Goal: Task Accomplishment & Management: Use online tool/utility

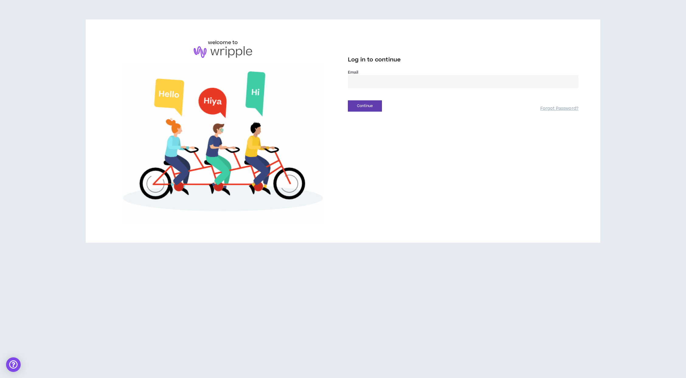
click at [375, 81] on input "email" at bounding box center [463, 81] width 230 height 13
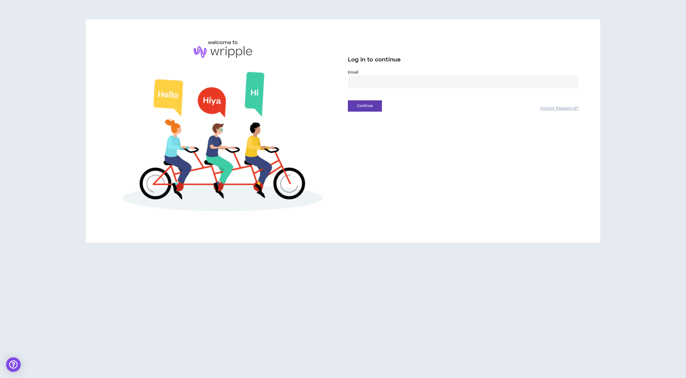
type input "**********"
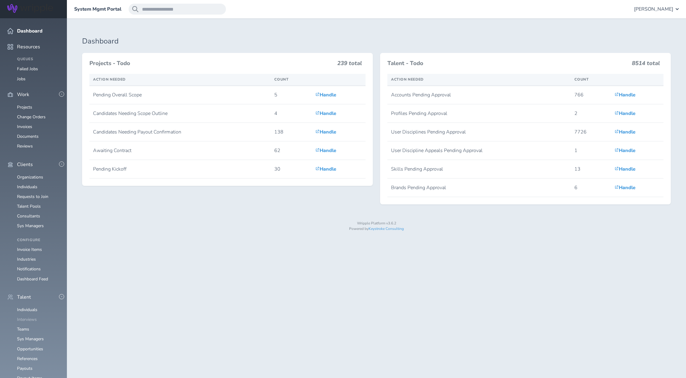
scroll to position [38, 0]
click at [29, 307] on link "Individuals" at bounding box center [27, 310] width 20 height 6
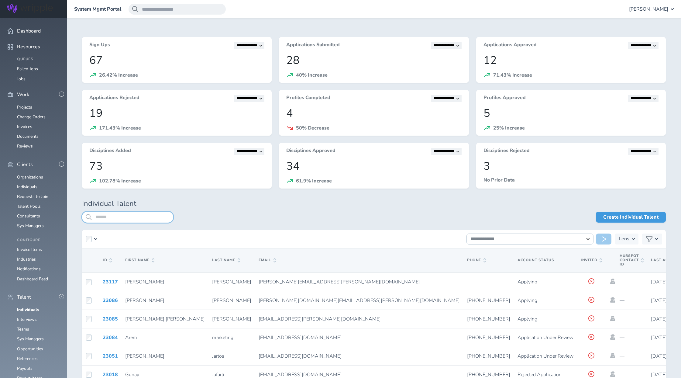
click at [134, 217] on input "search" at bounding box center [127, 217] width 91 height 11
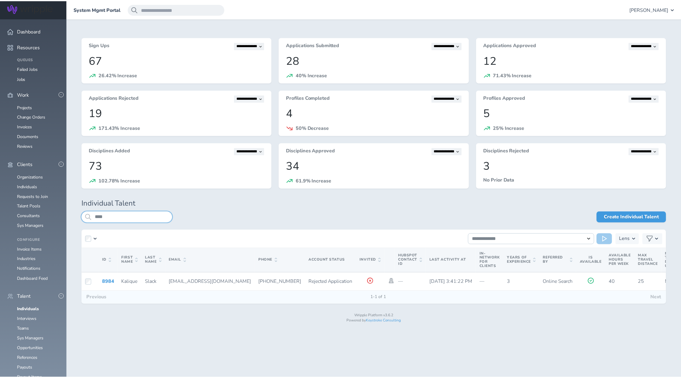
scroll to position [39, 0]
type input "****"
click at [37, 174] on link "Organizations" at bounding box center [30, 177] width 26 height 6
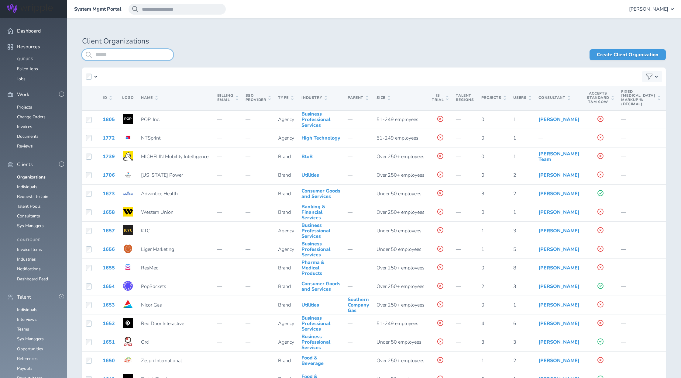
click at [112, 54] on input "search" at bounding box center [127, 54] width 91 height 11
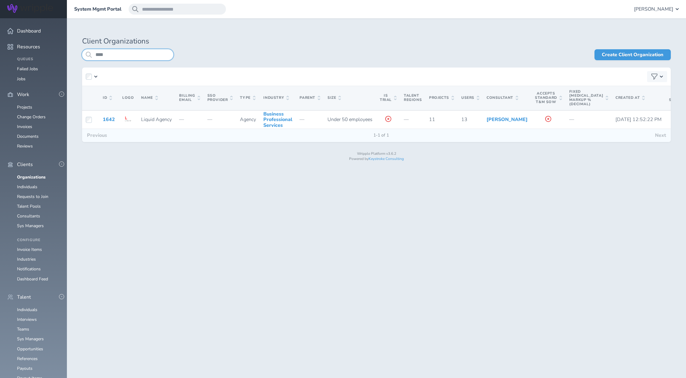
type input "****"
click at [114, 123] on link "1642" at bounding box center [109, 119] width 12 height 7
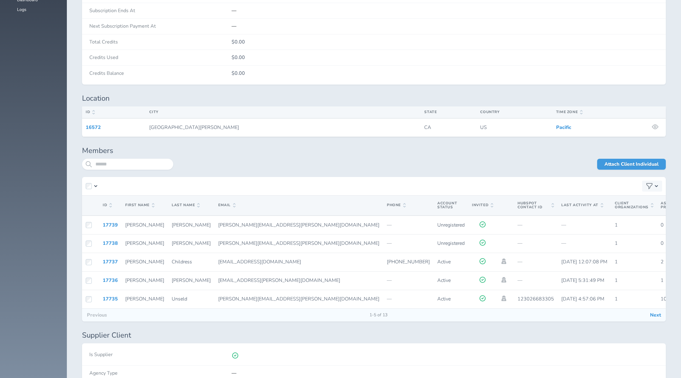
scroll to position [1004, 0]
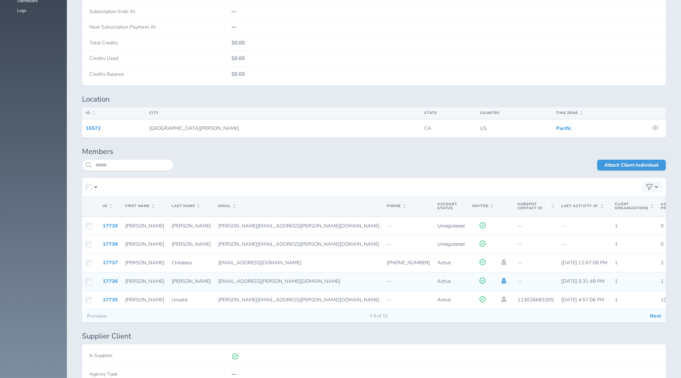
click at [502, 283] on icon at bounding box center [504, 280] width 5 height 5
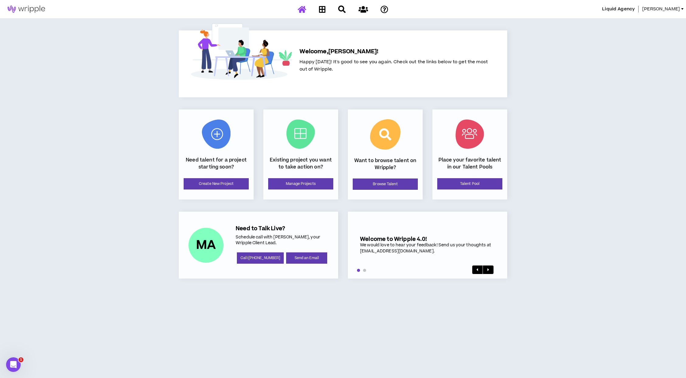
click at [682, 10] on link "[PERSON_NAME]" at bounding box center [664, 9] width 44 height 7
click at [634, 9] on span "Liquid Agency" at bounding box center [618, 9] width 33 height 7
click at [680, 11] on link "Liz" at bounding box center [664, 9] width 44 height 7
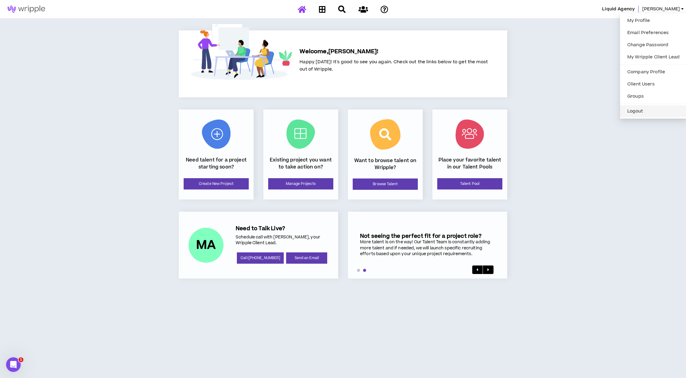
click at [645, 113] on button "Logout" at bounding box center [654, 111] width 60 height 9
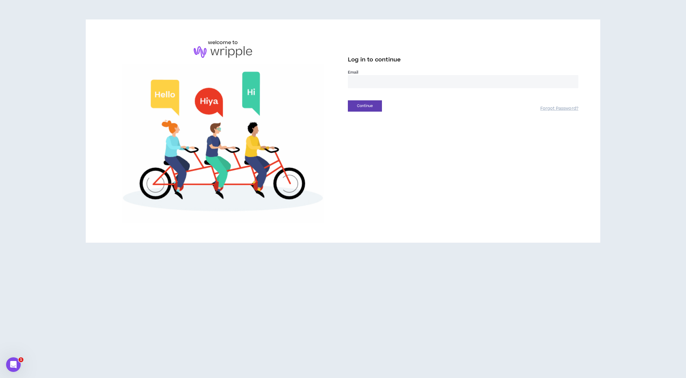
click at [384, 81] on input "email" at bounding box center [463, 81] width 230 height 13
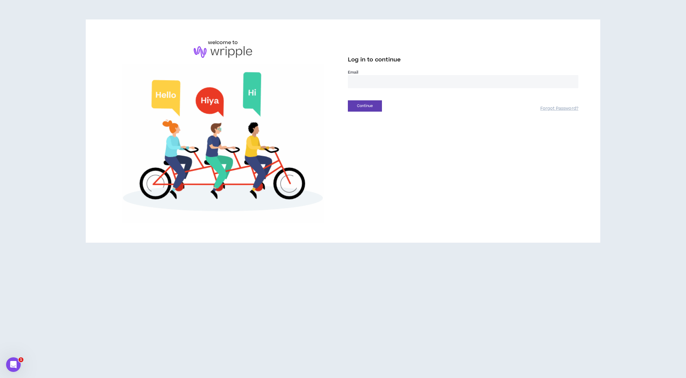
type input "**********"
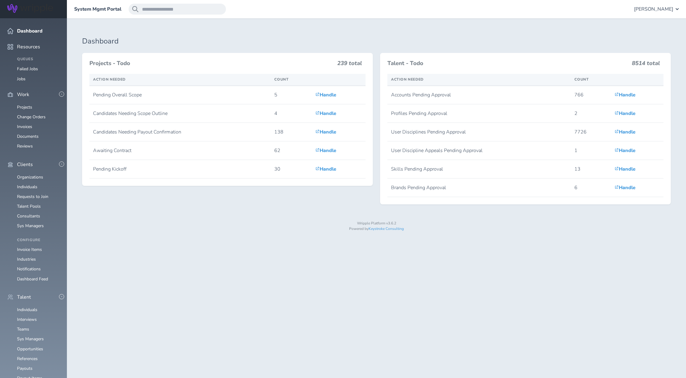
click at [33, 174] on link "Organizations" at bounding box center [30, 177] width 26 height 6
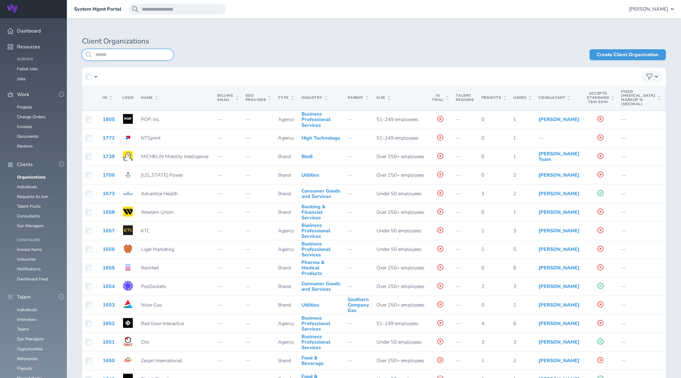
click at [133, 55] on input "search" at bounding box center [127, 54] width 91 height 11
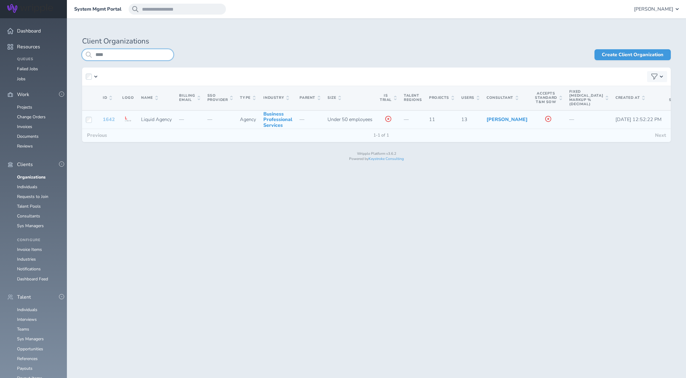
type input "****"
click at [110, 123] on link "1642" at bounding box center [109, 119] width 12 height 7
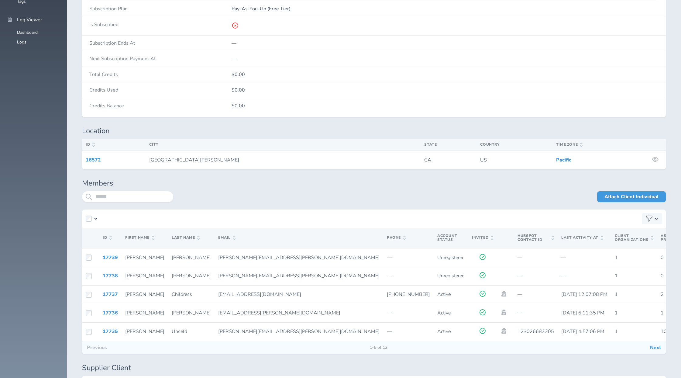
scroll to position [984, 0]
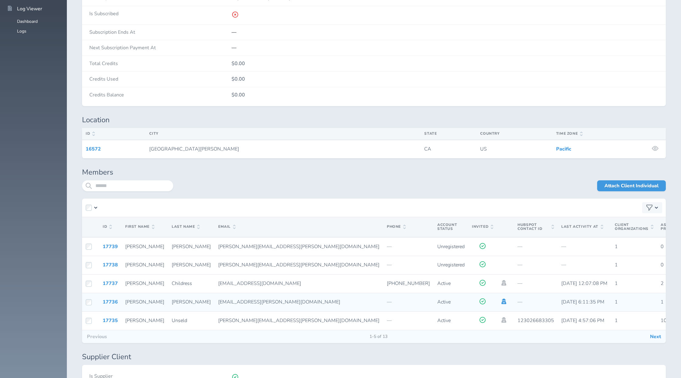
click at [502, 303] on icon at bounding box center [504, 301] width 5 height 5
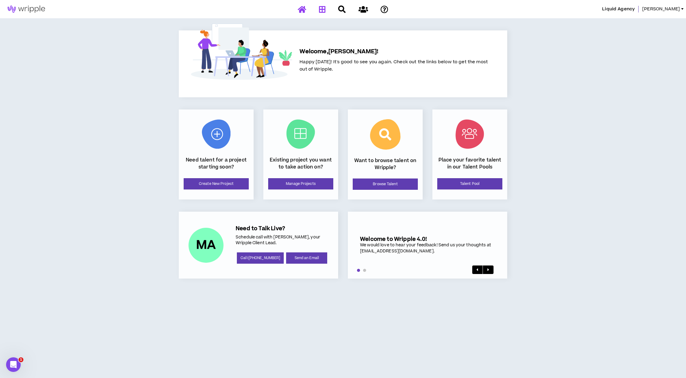
click at [323, 12] on icon at bounding box center [322, 9] width 7 height 8
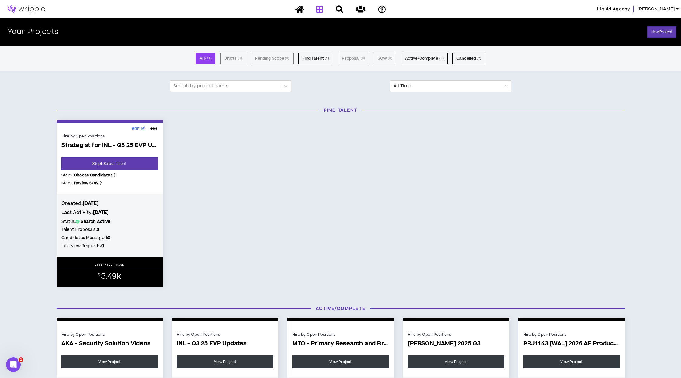
click at [674, 10] on span "Liz" at bounding box center [657, 9] width 38 height 7
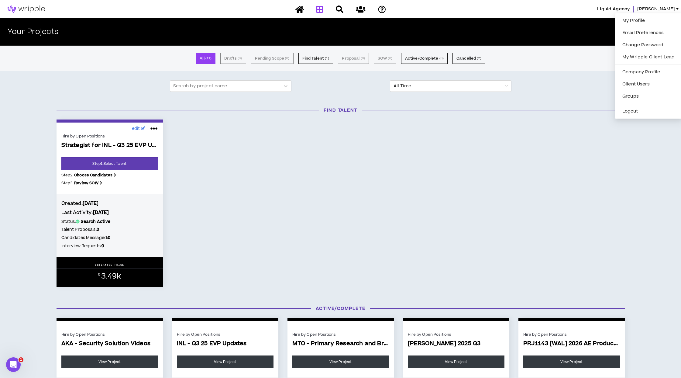
click at [580, 19] on div "Your Projects New Project" at bounding box center [340, 31] width 681 height 27
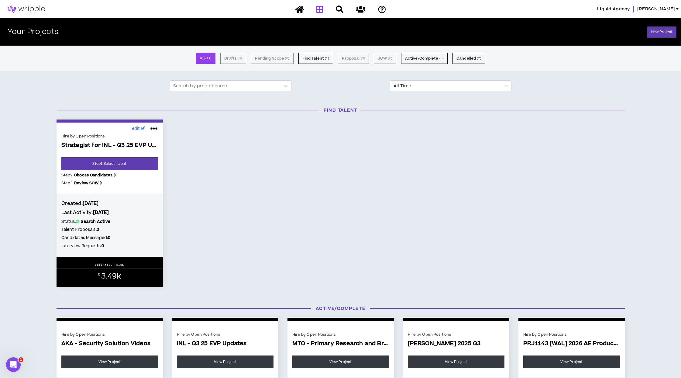
click at [630, 12] on span "Liquid Agency" at bounding box center [613, 9] width 33 height 7
click at [630, 11] on span "Liquid Agency" at bounding box center [613, 9] width 33 height 7
click at [122, 168] on link "Step 1 . Select Talent" at bounding box center [109, 163] width 97 height 13
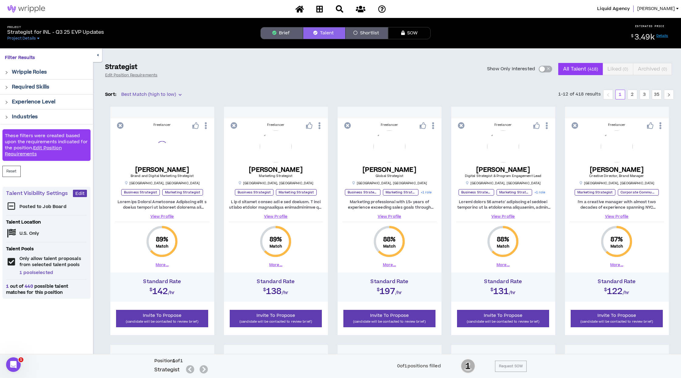
scroll to position [1, 0]
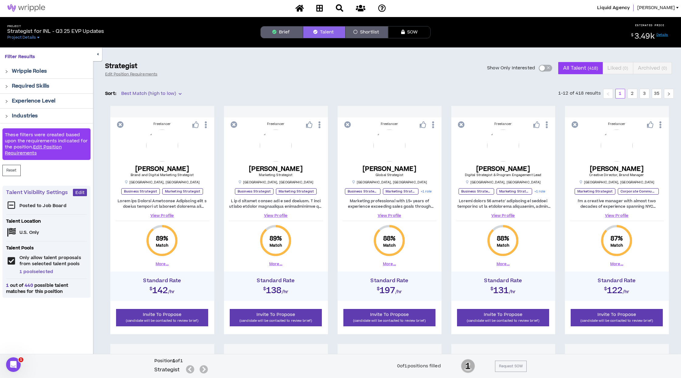
click at [369, 35] on button "Shortlist" at bounding box center [367, 32] width 43 height 12
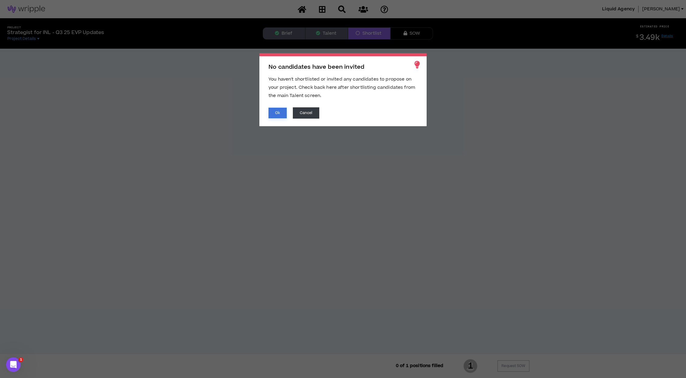
click at [281, 113] on button "Ok" at bounding box center [277, 113] width 18 height 11
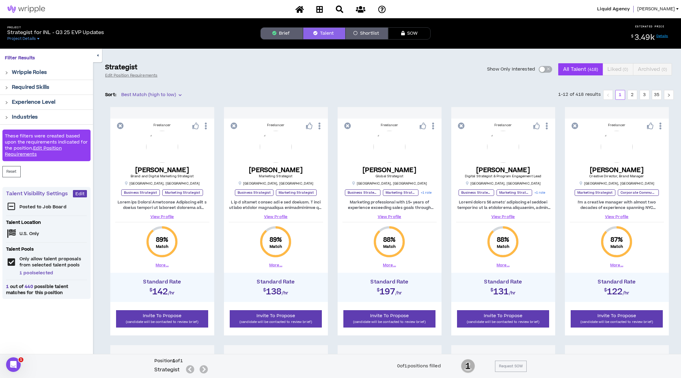
click at [674, 9] on span "Liz" at bounding box center [657, 9] width 38 height 7
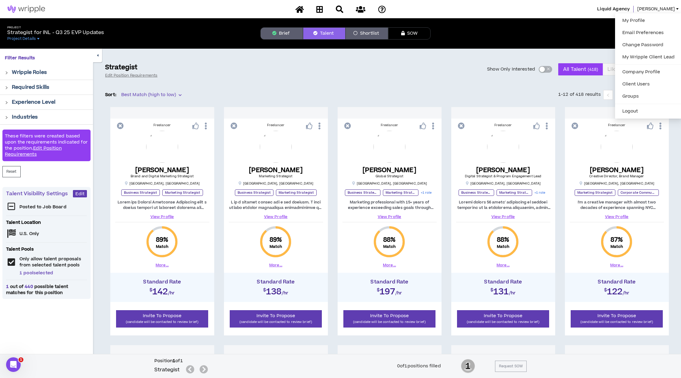
click at [674, 9] on span "Liz" at bounding box center [657, 9] width 38 height 7
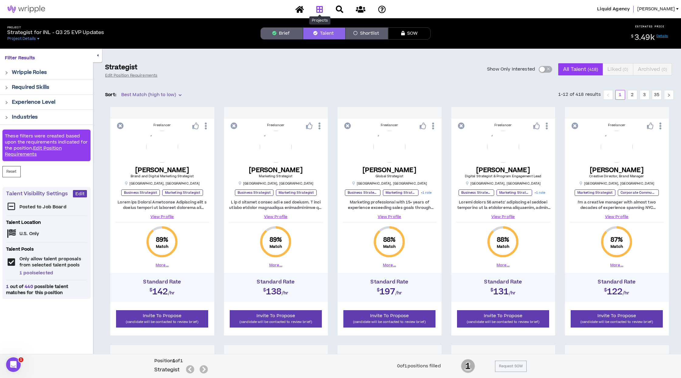
click at [320, 12] on icon at bounding box center [319, 9] width 7 height 8
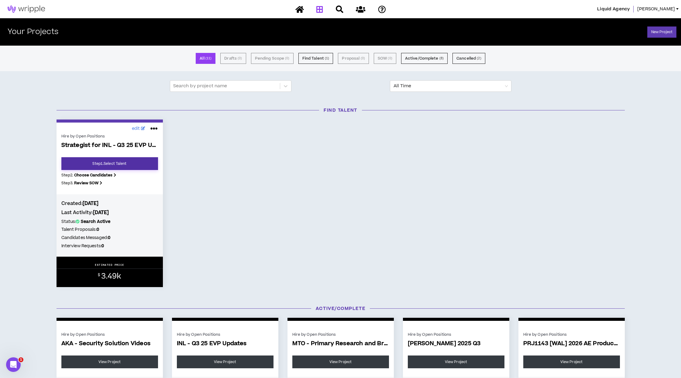
click at [125, 165] on link "Step 1 . Select Talent" at bounding box center [109, 163] width 97 height 13
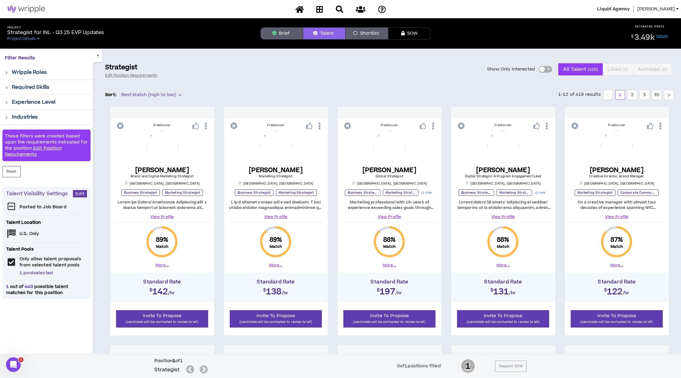
click at [671, 11] on span "Liz" at bounding box center [657, 9] width 38 height 7
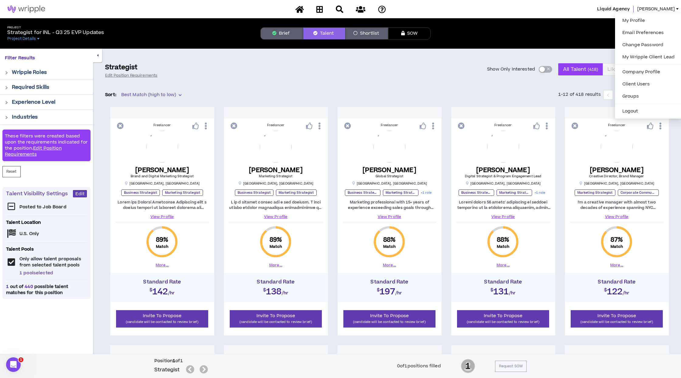
click at [673, 9] on span "Liz" at bounding box center [657, 9] width 38 height 7
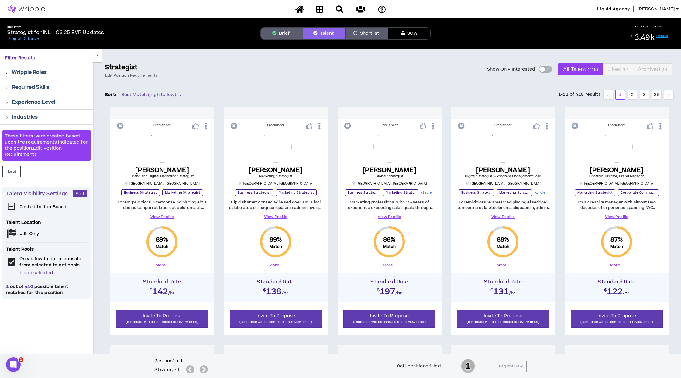
click at [675, 11] on link "Liz" at bounding box center [660, 9] width 44 height 7
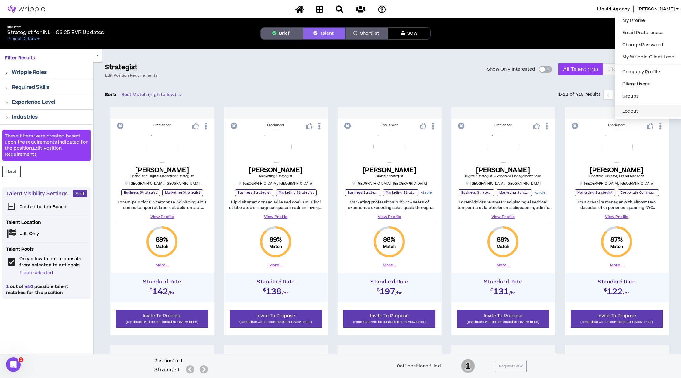
click at [631, 109] on button "Logout" at bounding box center [649, 111] width 60 height 9
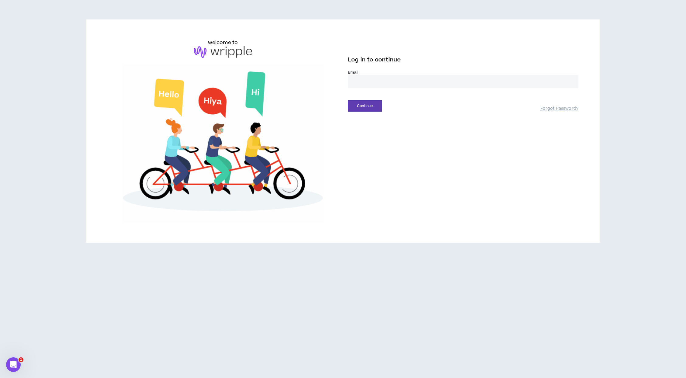
click at [379, 79] on input "email" at bounding box center [463, 81] width 230 height 13
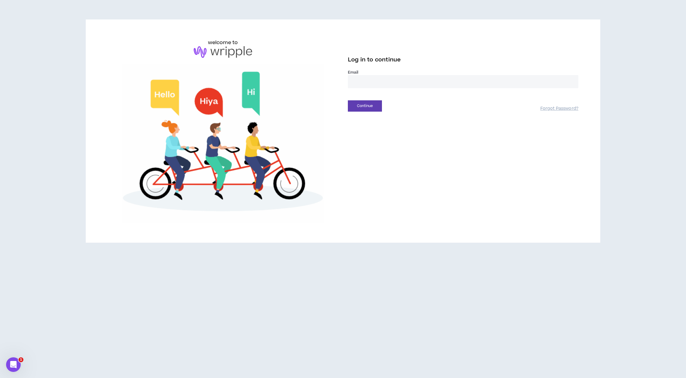
type input "**********"
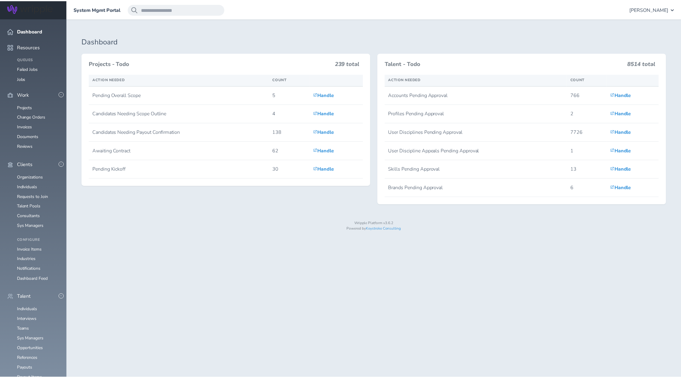
scroll to position [71, 0]
click at [30, 213] on link "Consultants" at bounding box center [28, 216] width 23 height 6
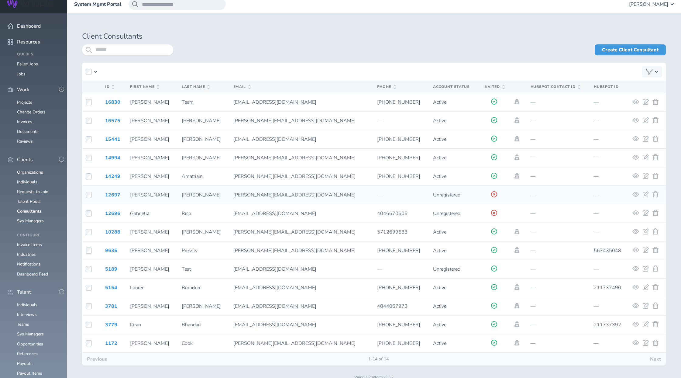
scroll to position [6, 0]
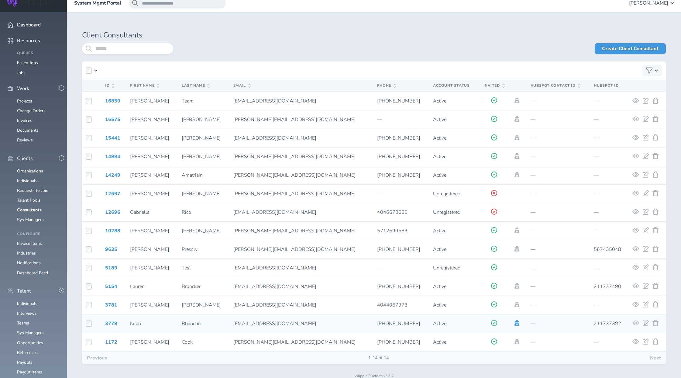
click at [515, 323] on icon at bounding box center [517, 322] width 5 height 5
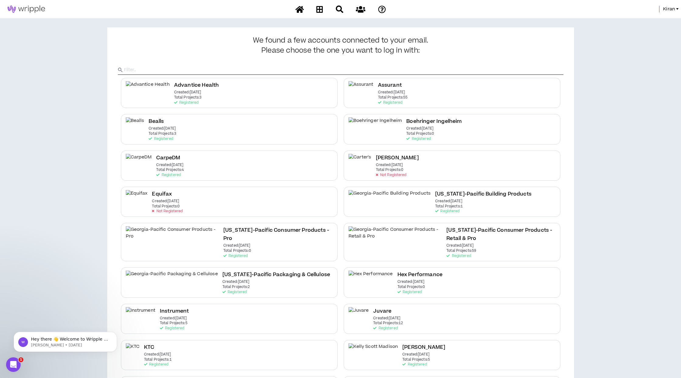
scroll to position [404, 0]
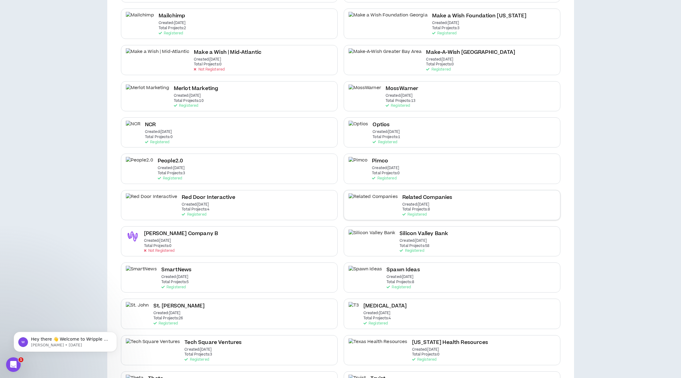
click at [403, 200] on div "Related Companies Created: [DATE] Total Projects: 8 Registered" at bounding box center [428, 204] width 50 height 23
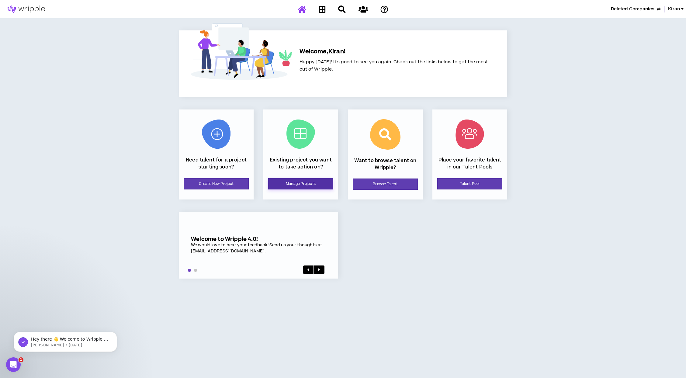
click at [304, 182] on link "Manage Projects" at bounding box center [300, 183] width 65 height 11
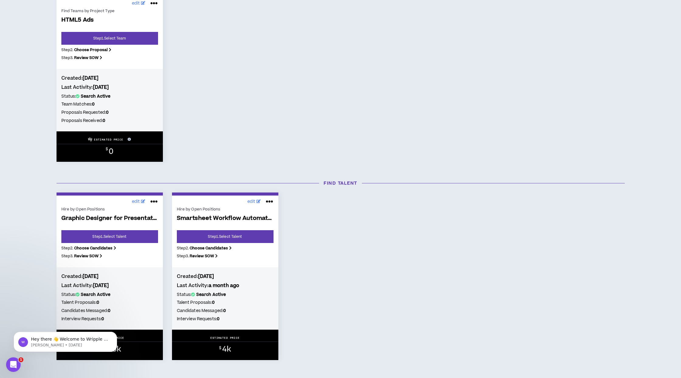
scroll to position [308, 0]
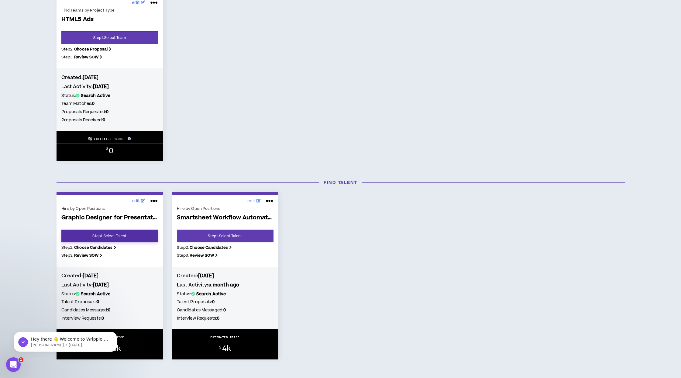
click at [126, 232] on link "Step 1 . Select Talent" at bounding box center [109, 236] width 97 height 13
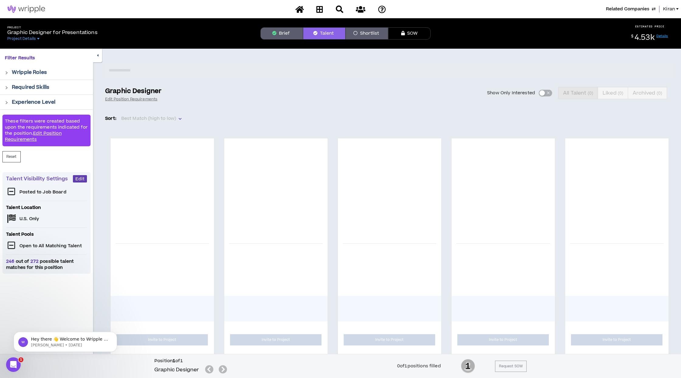
click at [285, 37] on button "Brief" at bounding box center [282, 33] width 43 height 12
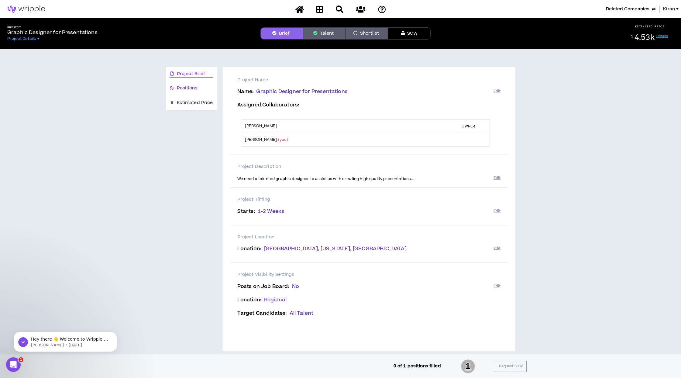
click at [191, 90] on span "Positions" at bounding box center [187, 88] width 21 height 7
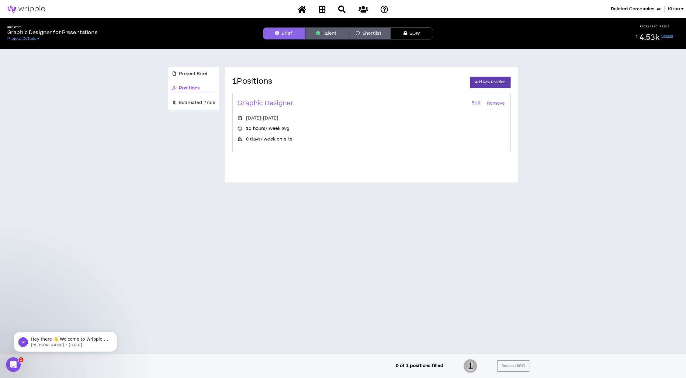
click at [471, 103] on link "Edit" at bounding box center [476, 103] width 10 height 9
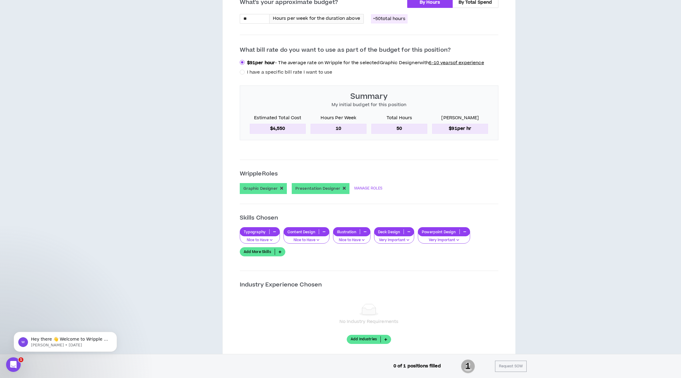
scroll to position [295, 0]
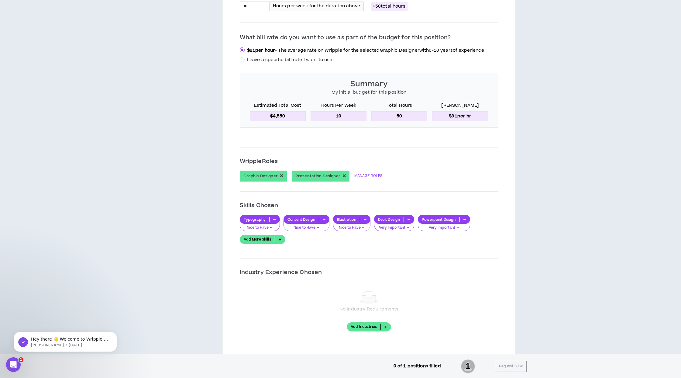
click at [264, 238] on link "Add More Skills" at bounding box center [263, 239] width 46 height 9
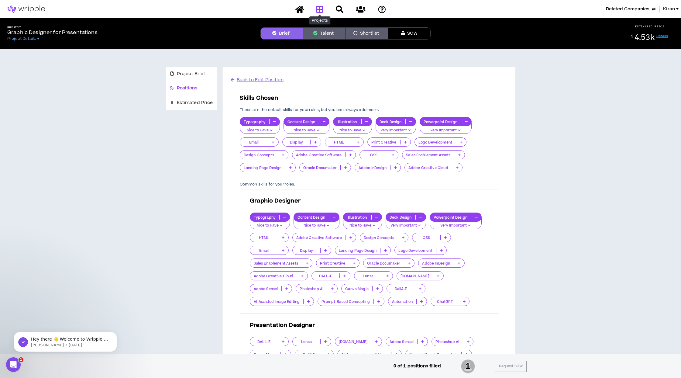
click at [320, 9] on icon at bounding box center [319, 9] width 7 height 8
